Goal: Navigation & Orientation: Find specific page/section

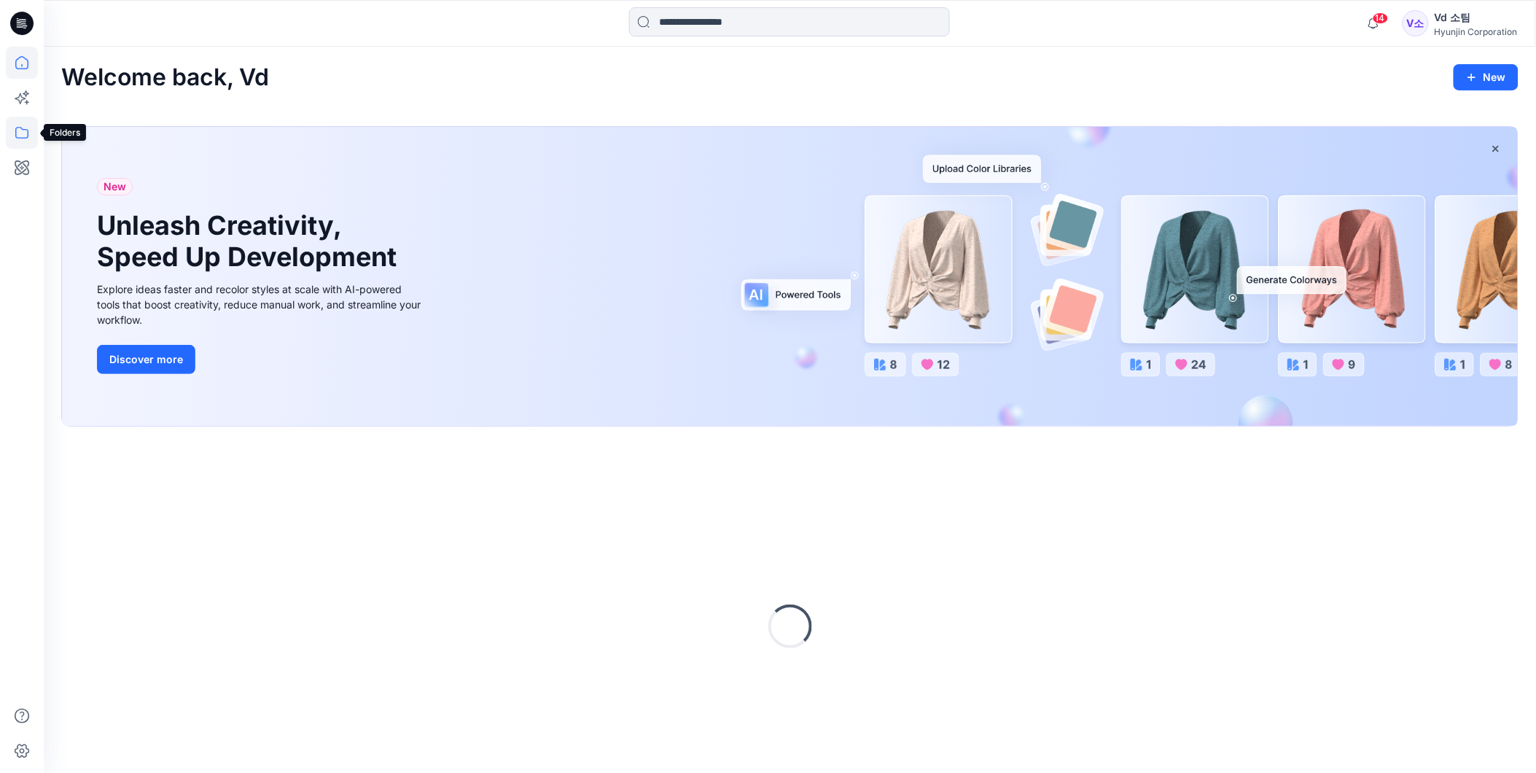
click at [10, 134] on icon at bounding box center [22, 133] width 32 height 32
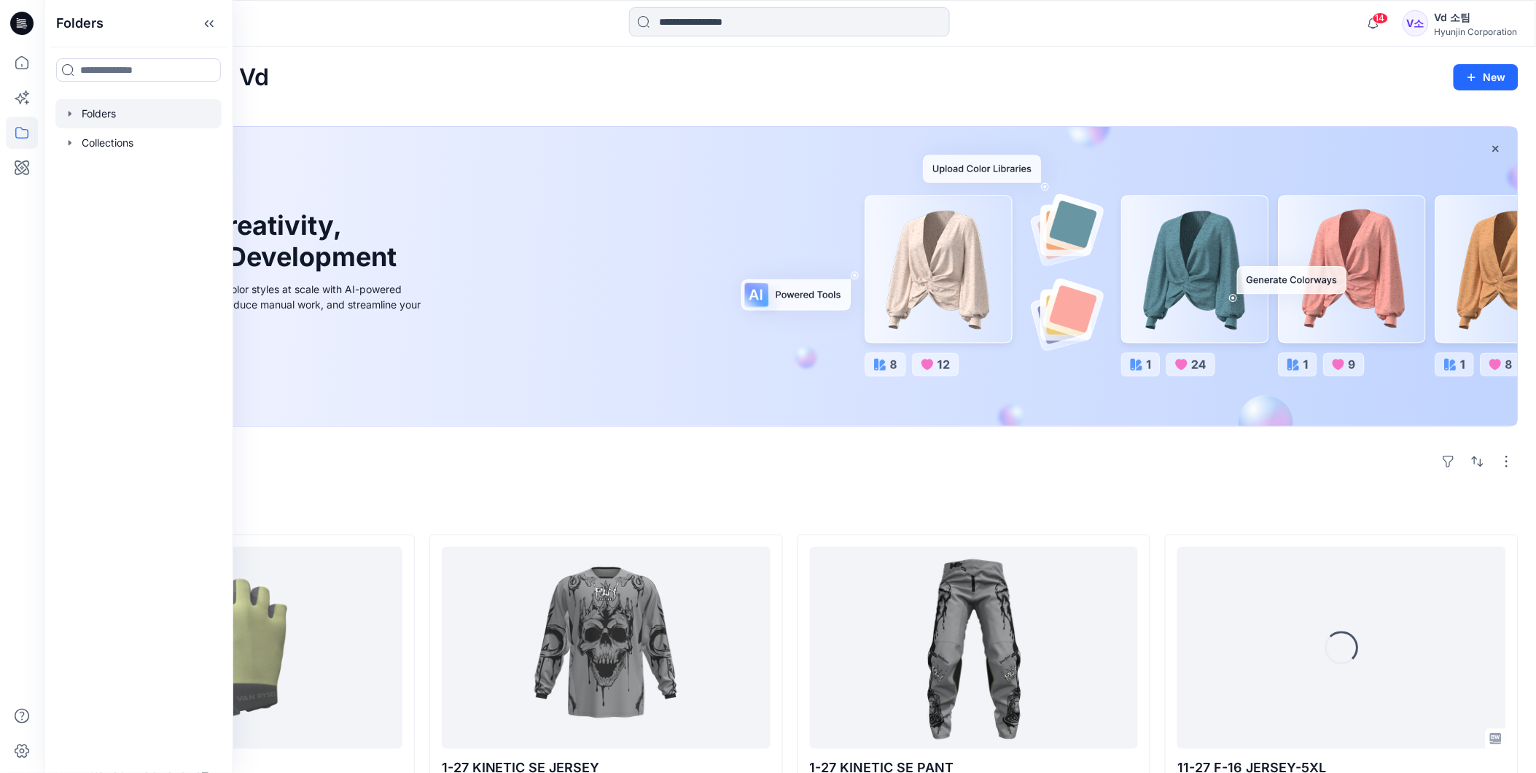
click at [127, 114] on div at bounding box center [138, 113] width 166 height 29
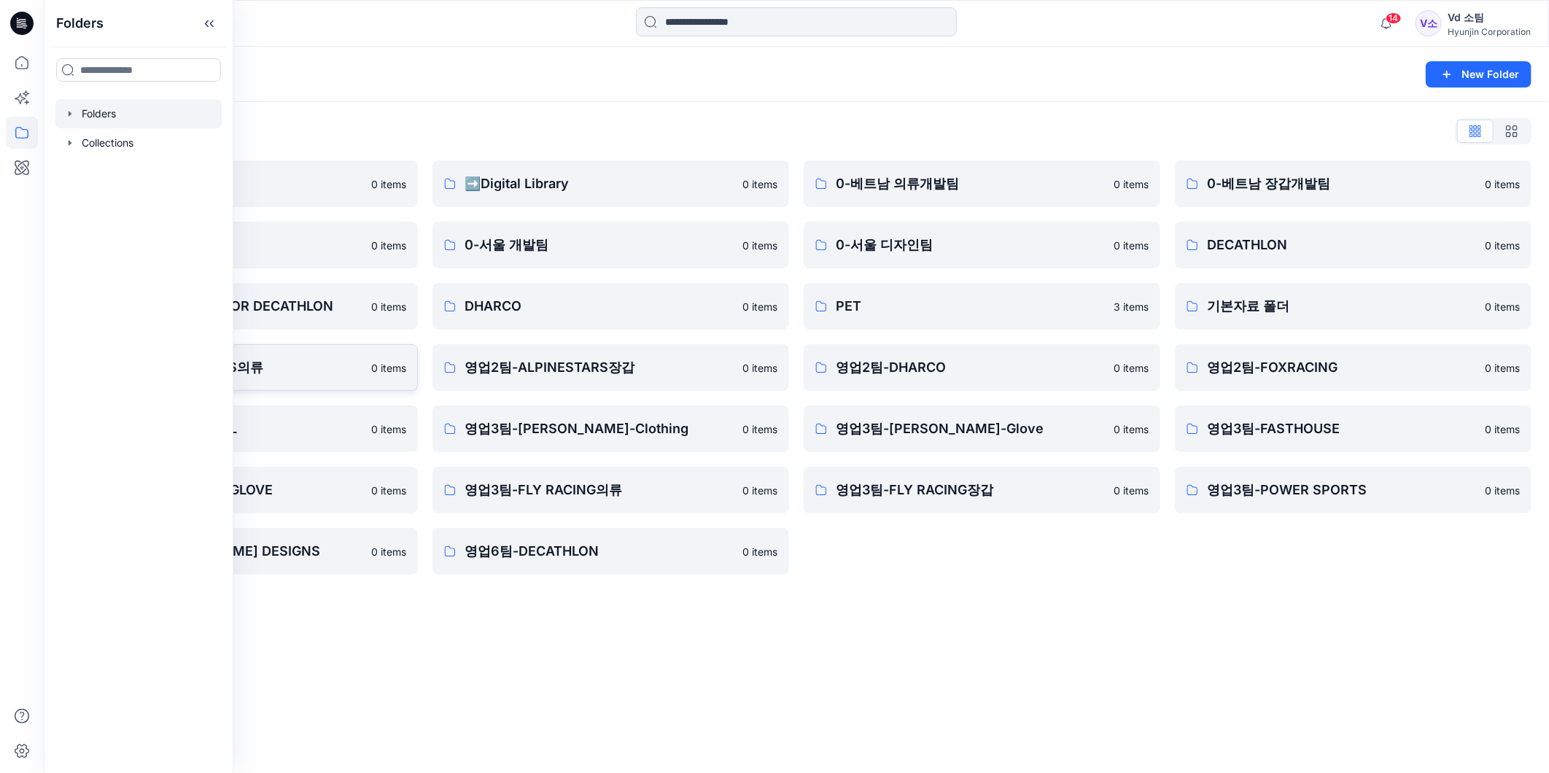
click at [281, 384] on link "영업2팀-ALPINESTARS의류 0 items" at bounding box center [239, 367] width 357 height 47
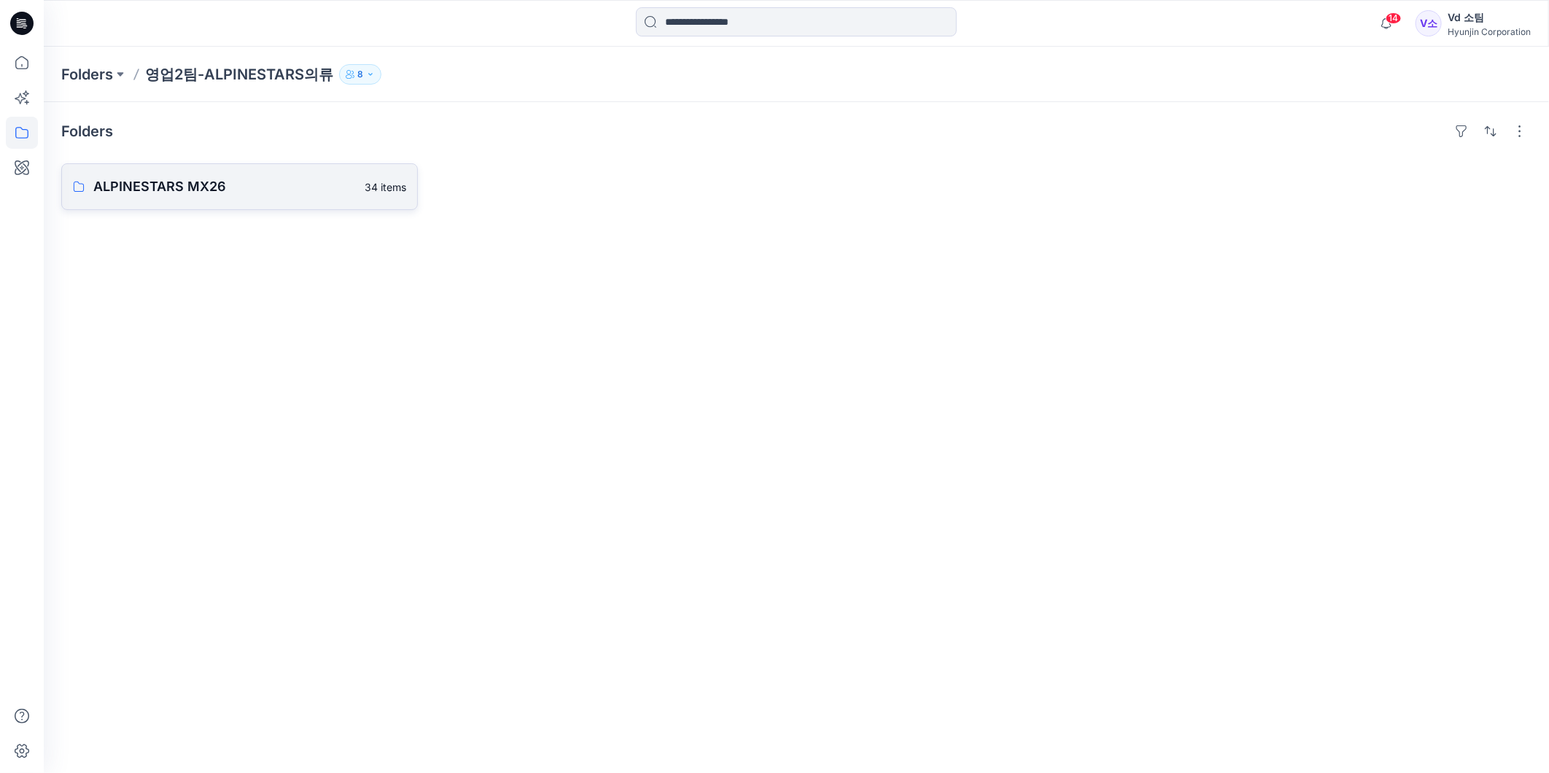
click at [219, 179] on p "ALPINESTARS MX26" at bounding box center [224, 186] width 262 height 20
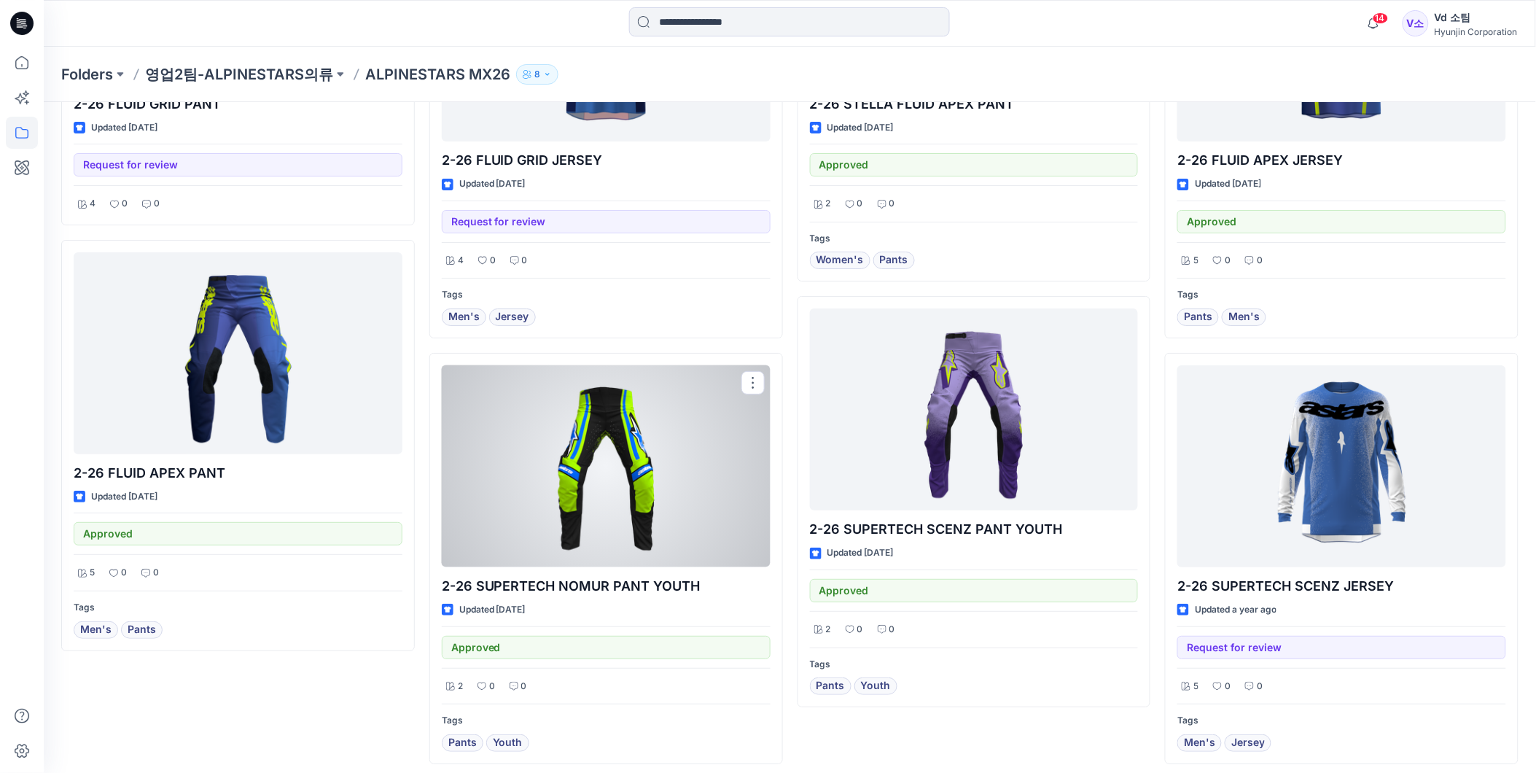
scroll to position [1887, 0]
